Goal: Transaction & Acquisition: Purchase product/service

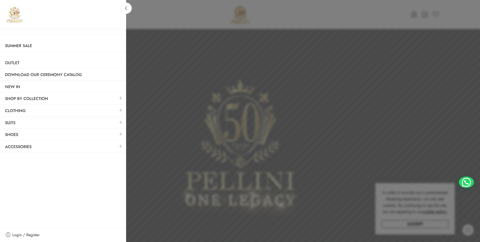
click at [119, 133] on link at bounding box center [121, 134] width 11 height 11
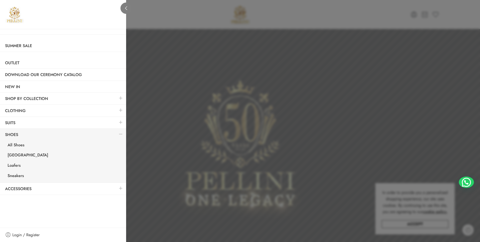
click at [125, 10] on link at bounding box center [126, 8] width 11 height 11
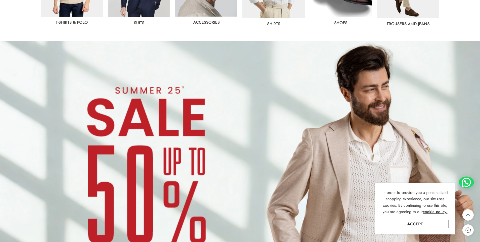
scroll to position [454, 0]
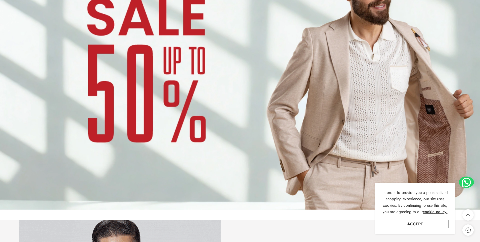
click at [192, 105] on img at bounding box center [240, 75] width 480 height 270
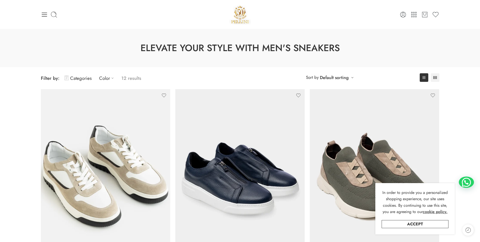
click at [44, 16] on icon at bounding box center [44, 15] width 5 height 4
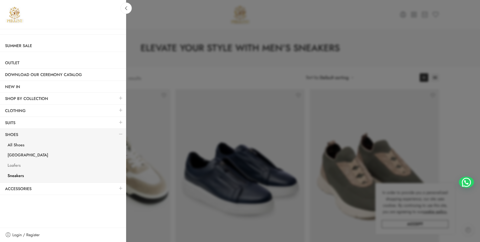
click at [19, 165] on link "Loafers" at bounding box center [65, 166] width 124 height 10
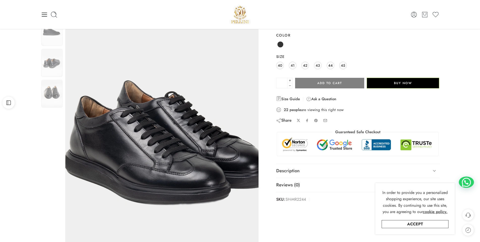
scroll to position [25, 0]
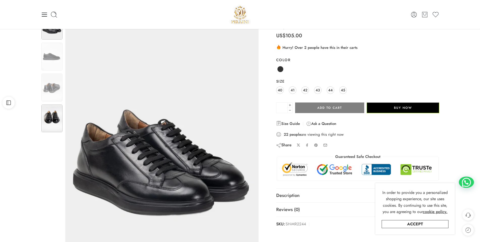
click at [61, 121] on img at bounding box center [51, 119] width 21 height 28
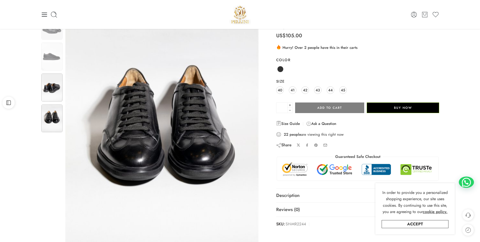
click at [59, 93] on img at bounding box center [51, 88] width 21 height 28
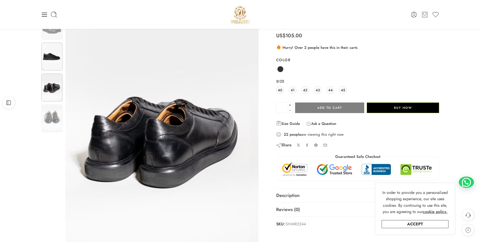
click at [51, 56] on img at bounding box center [51, 57] width 21 height 28
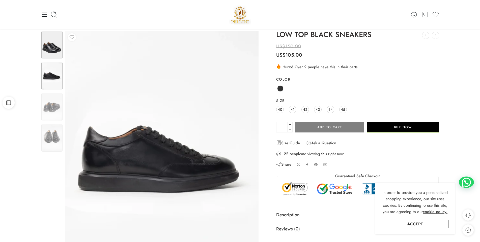
scroll to position [0, 0]
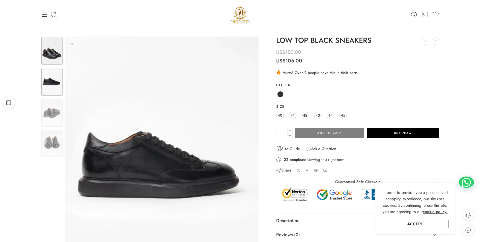
click at [53, 56] on img at bounding box center [51, 51] width 21 height 28
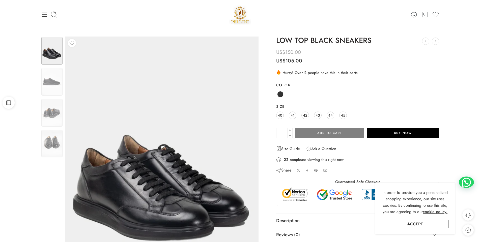
scroll to position [25, 0]
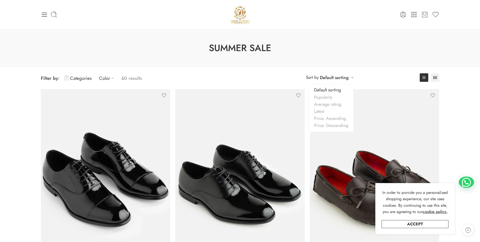
click at [347, 78] on link "Default sorting" at bounding box center [334, 77] width 29 height 7
click at [336, 116] on link "Price: Ascending" at bounding box center [331, 118] width 44 height 7
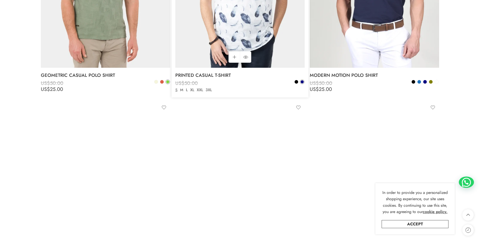
scroll to position [872, 0]
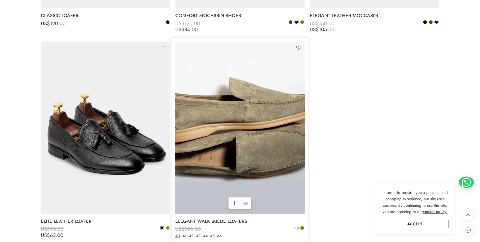
scroll to position [479, 0]
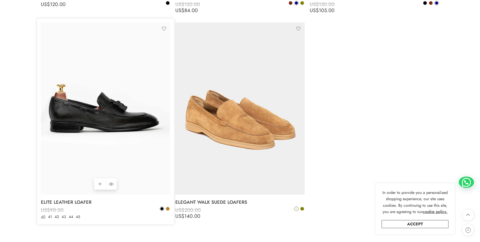
click at [120, 96] on img at bounding box center [105, 108] width 129 height 173
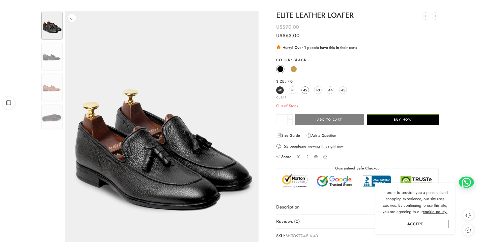
click at [307, 92] on span "42" at bounding box center [305, 90] width 5 height 7
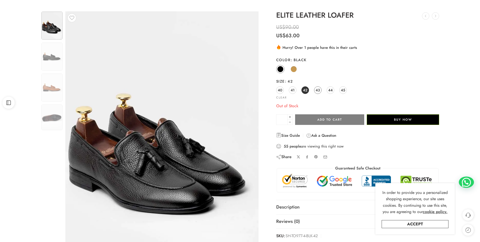
click at [317, 90] on span "43" at bounding box center [318, 90] width 4 height 7
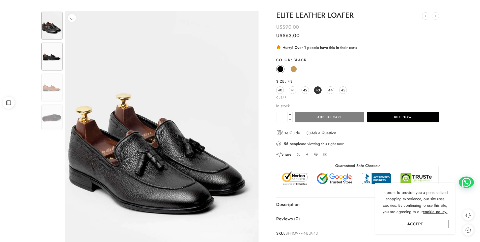
click at [45, 52] on img at bounding box center [51, 57] width 21 height 28
